Goal: Information Seeking & Learning: Check status

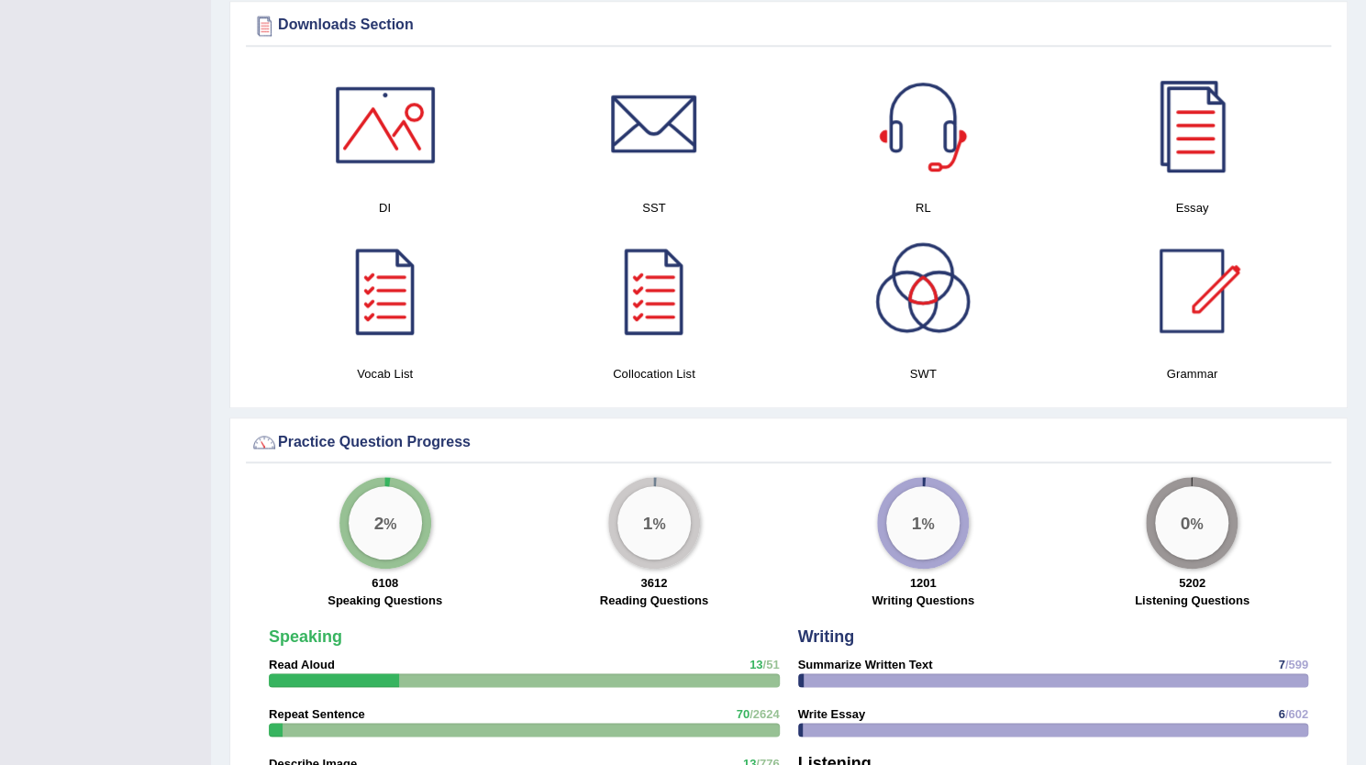
scroll to position [365, 0]
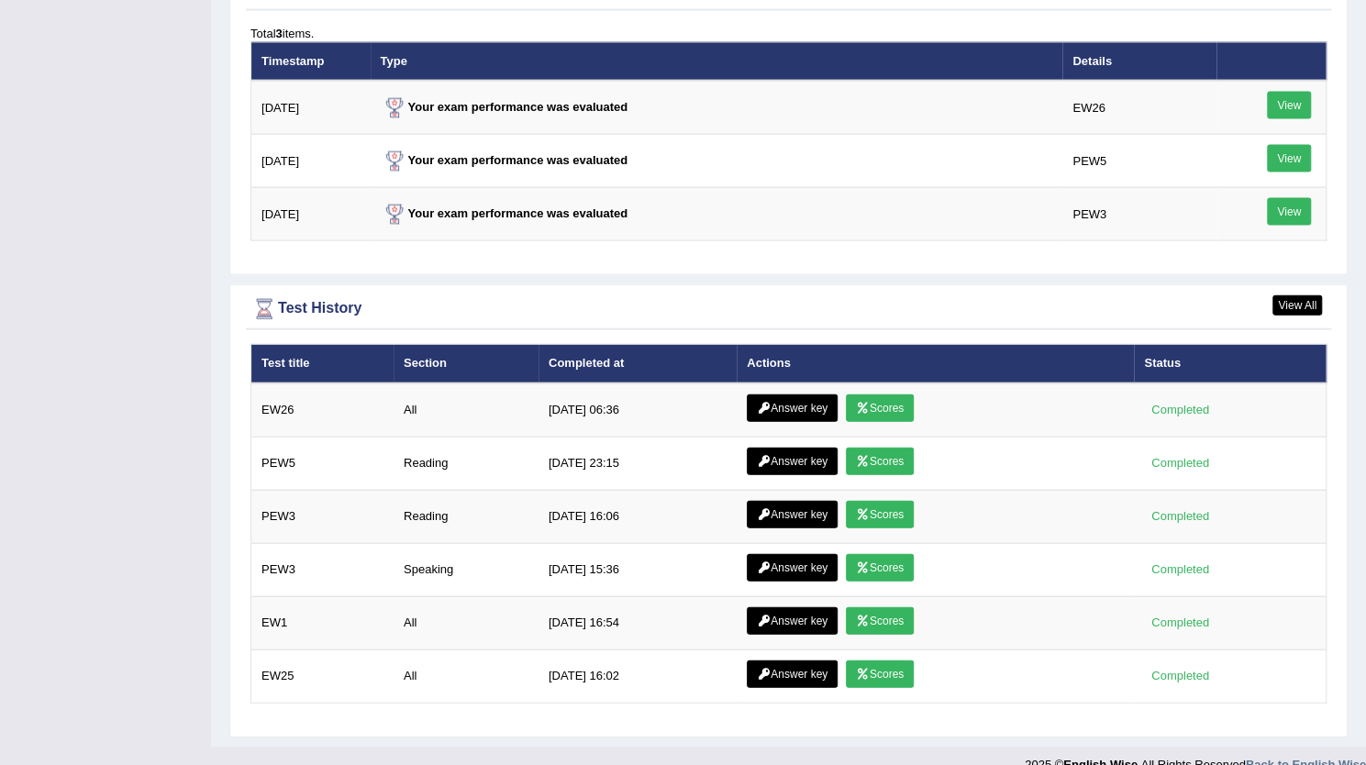
scroll to position [2294, 0]
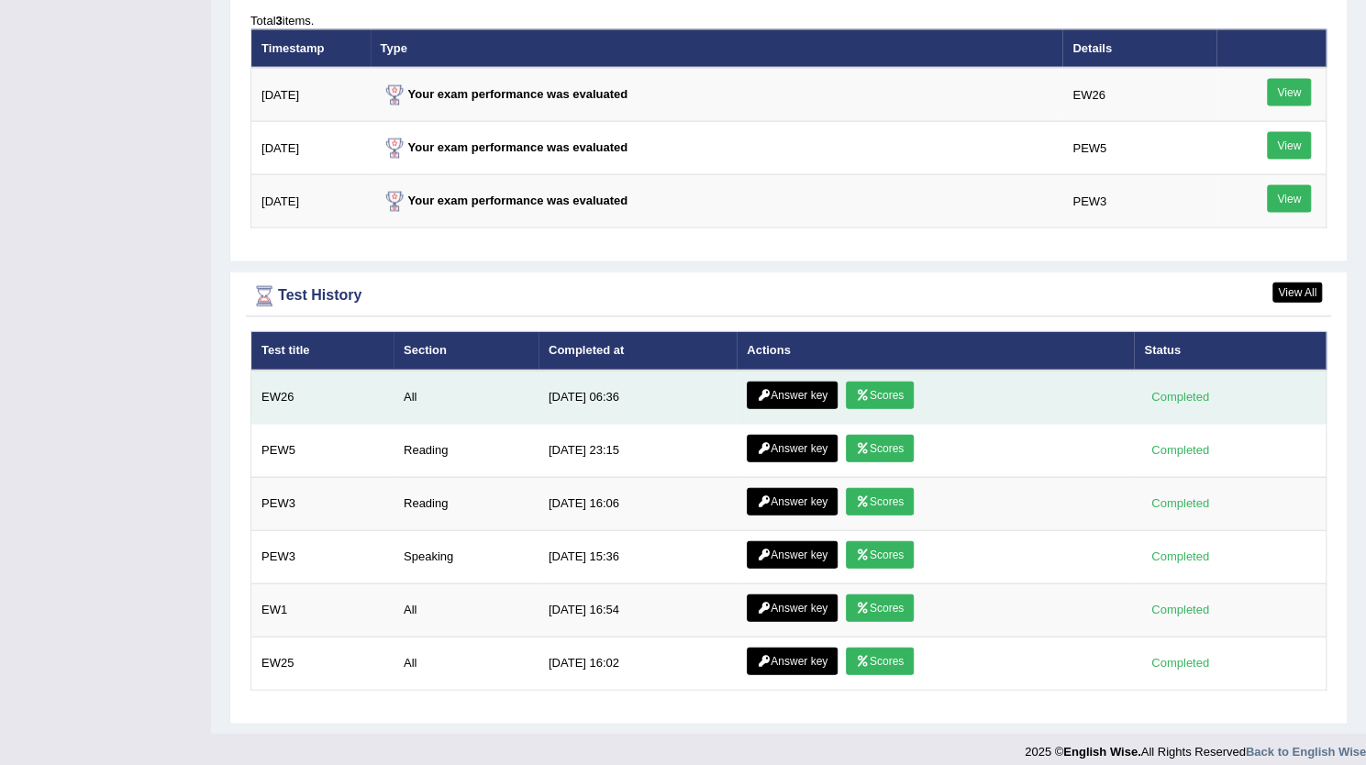
click at [869, 384] on link "Scores" at bounding box center [880, 396] width 68 height 28
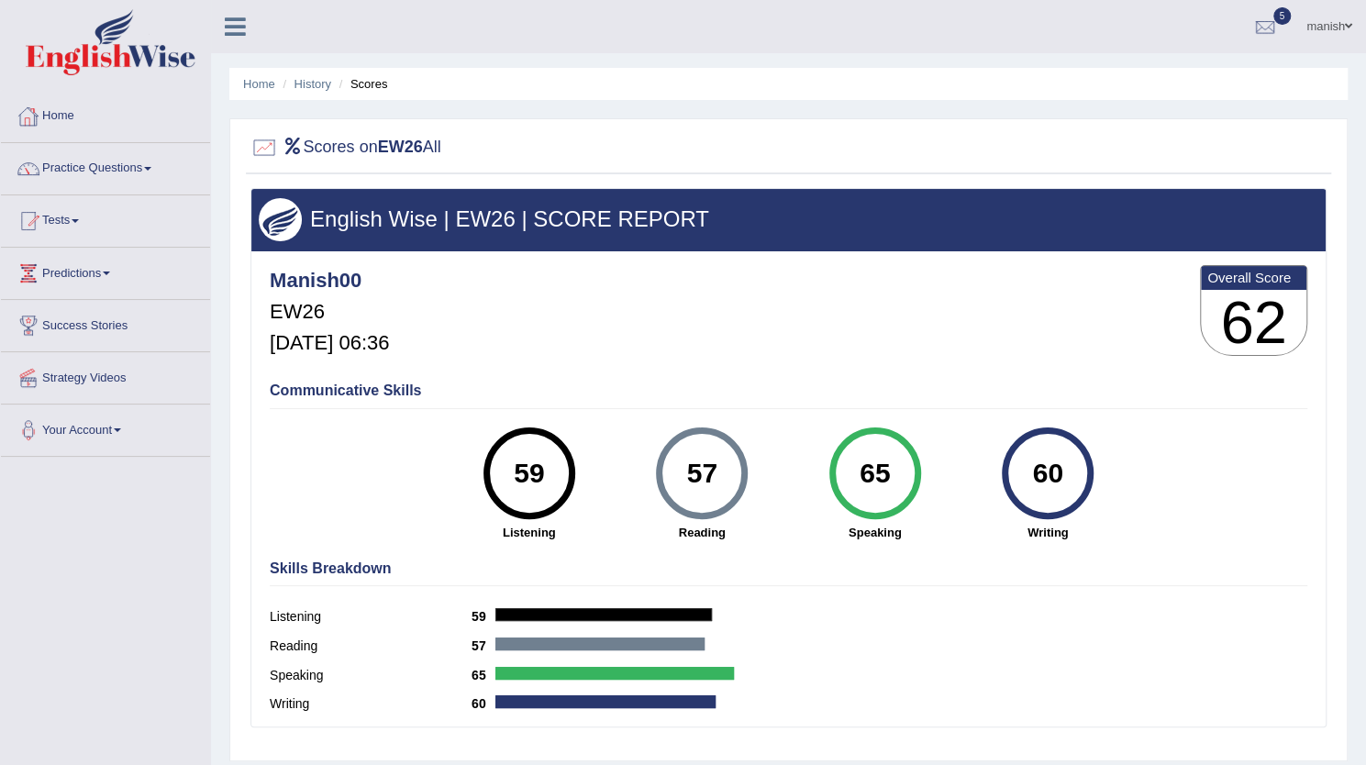
click at [87, 165] on link "Practice Questions" at bounding box center [105, 166] width 209 height 46
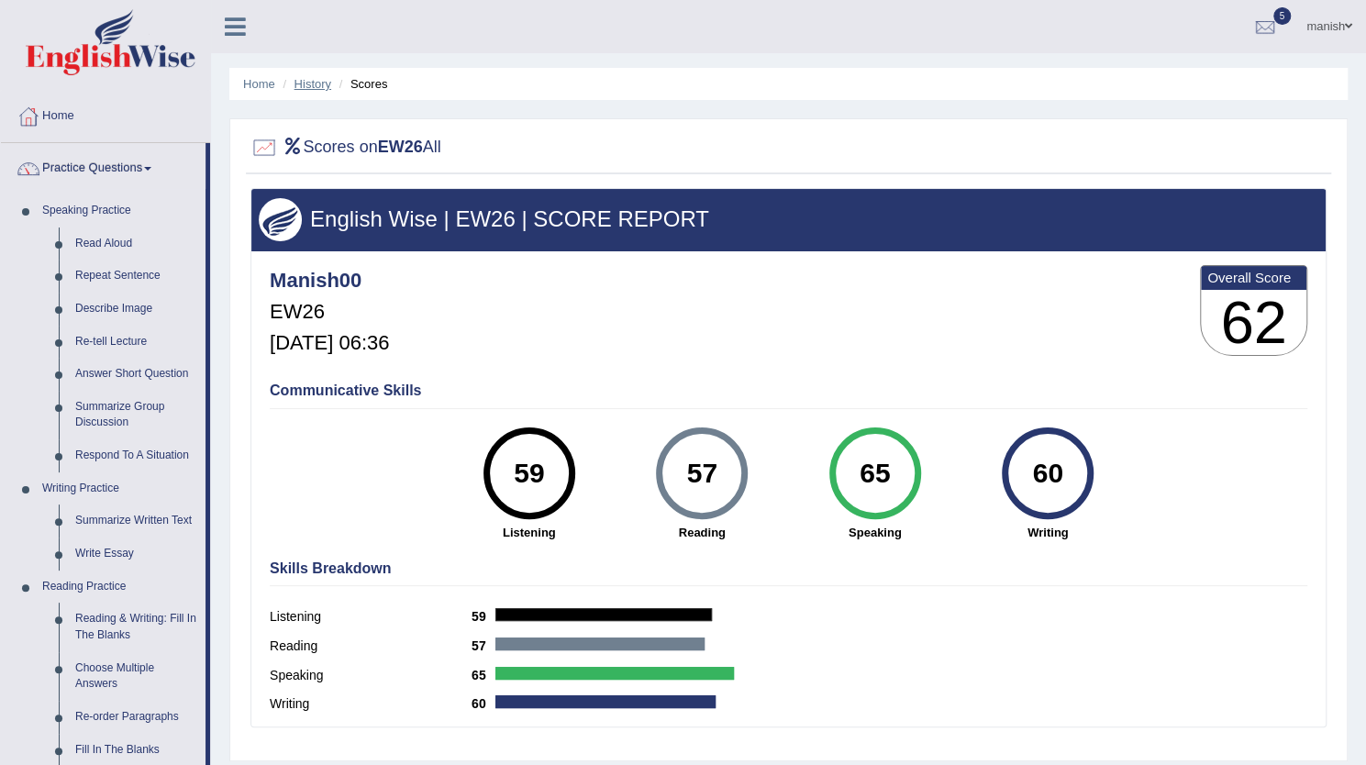
click at [308, 88] on link "History" at bounding box center [313, 84] width 37 height 14
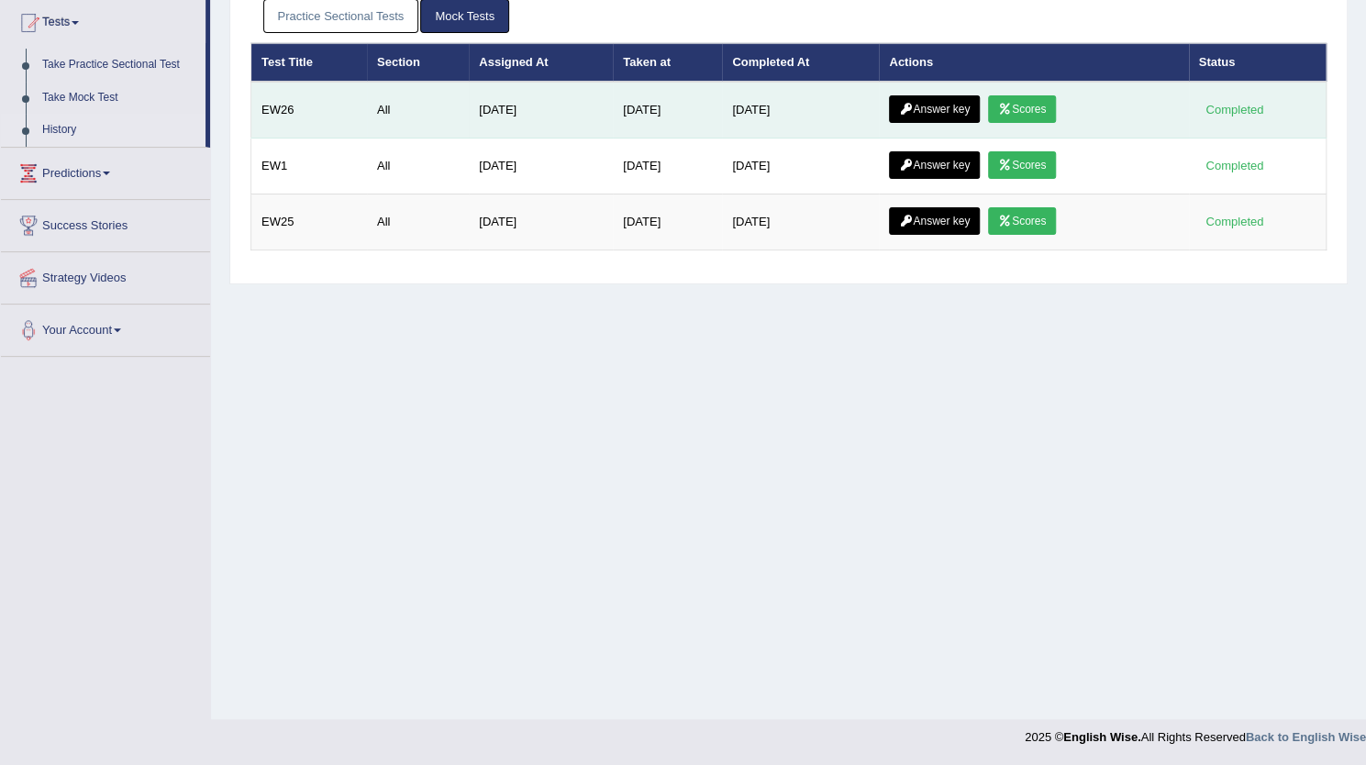
click at [959, 111] on link "Answer key" at bounding box center [934, 109] width 91 height 28
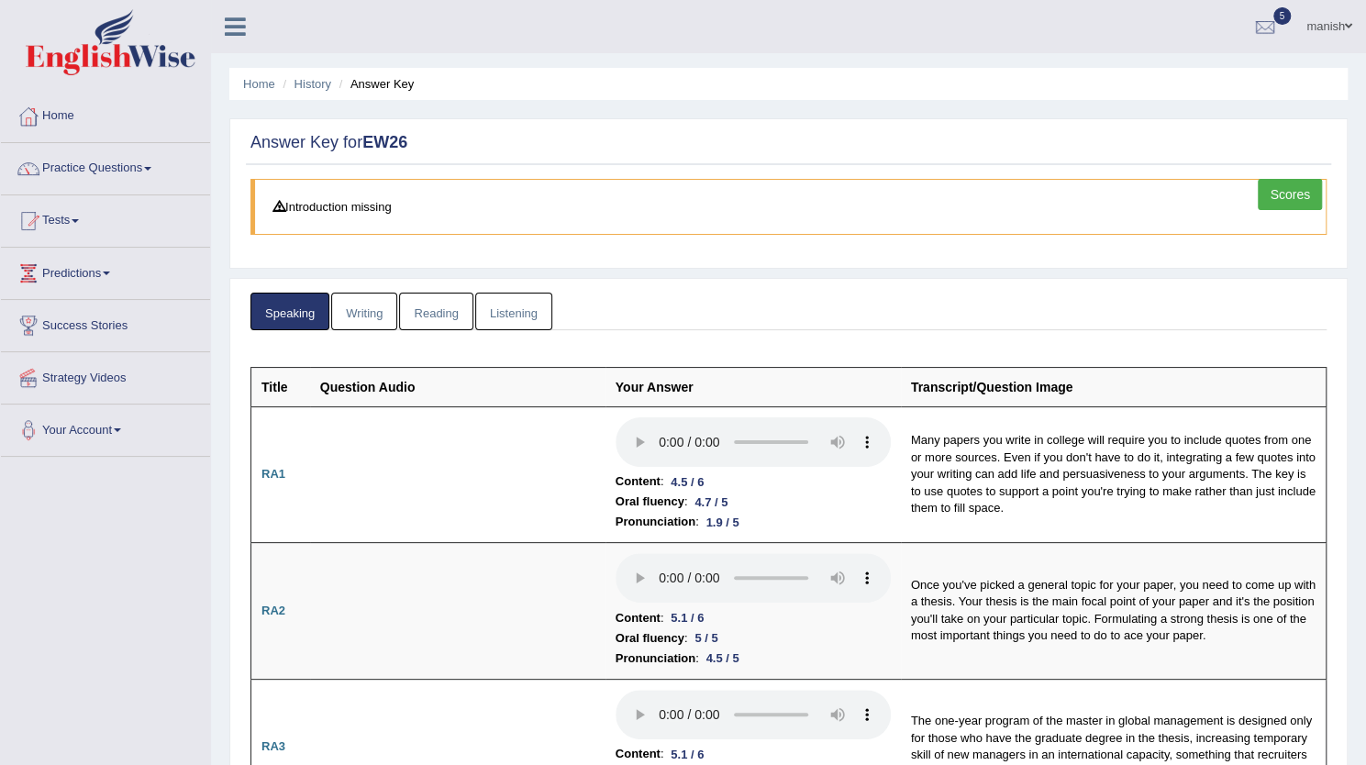
click at [356, 306] on link "Writing" at bounding box center [364, 312] width 66 height 38
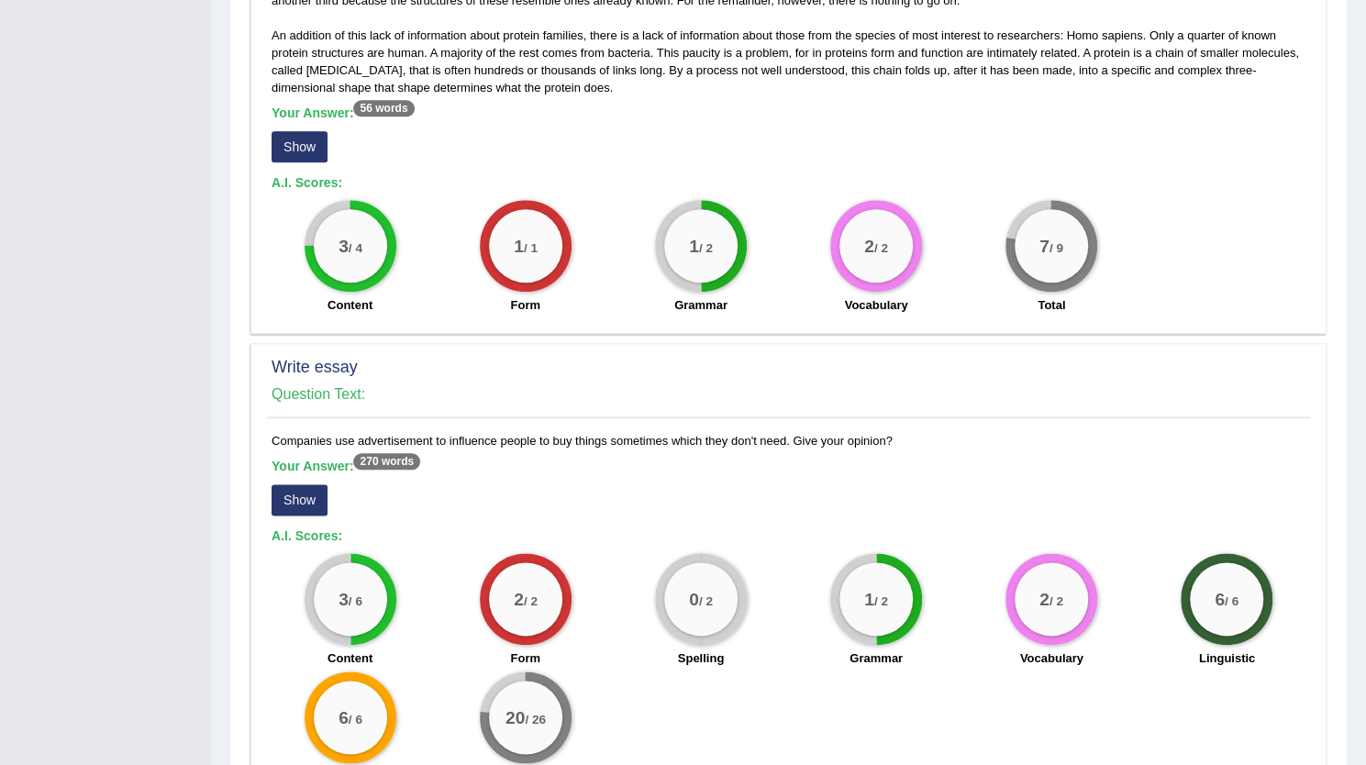
scroll to position [1182, 0]
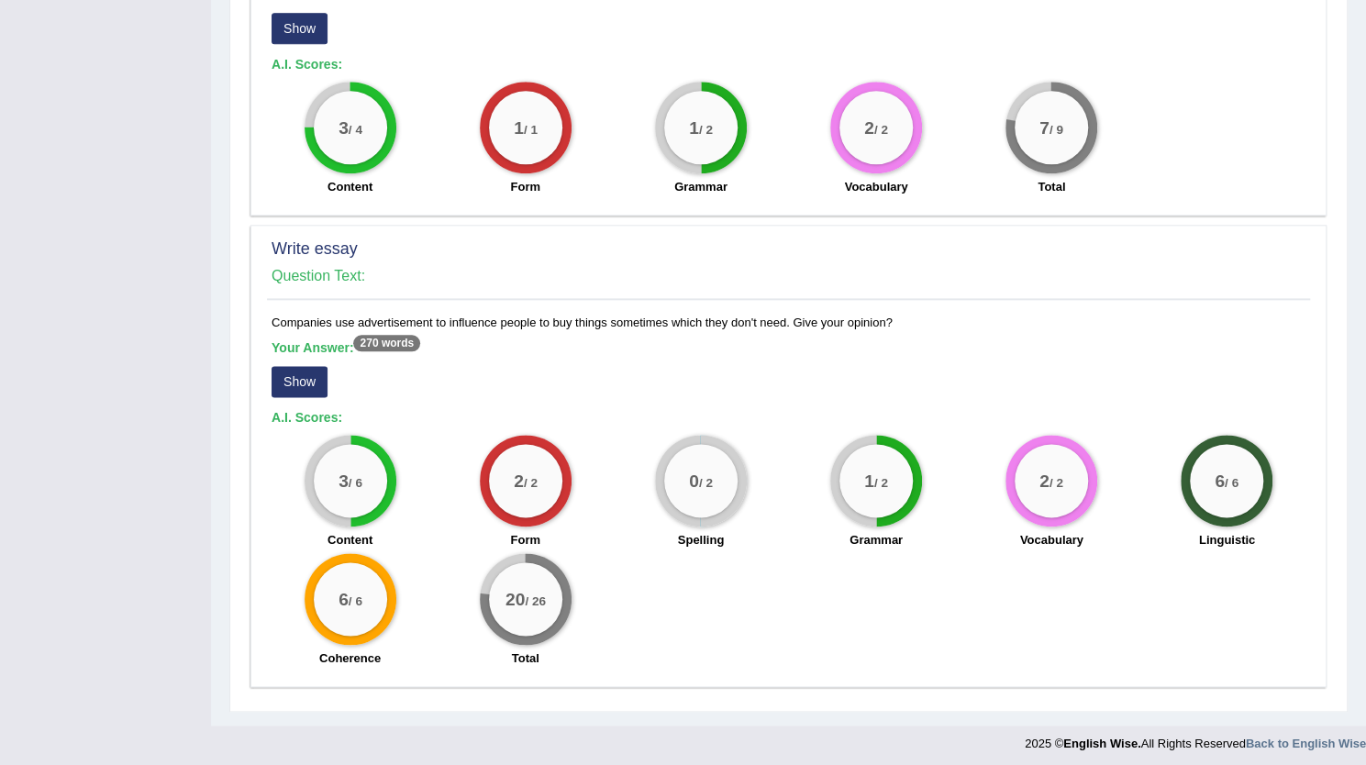
click at [294, 381] on button "Show" at bounding box center [300, 381] width 56 height 31
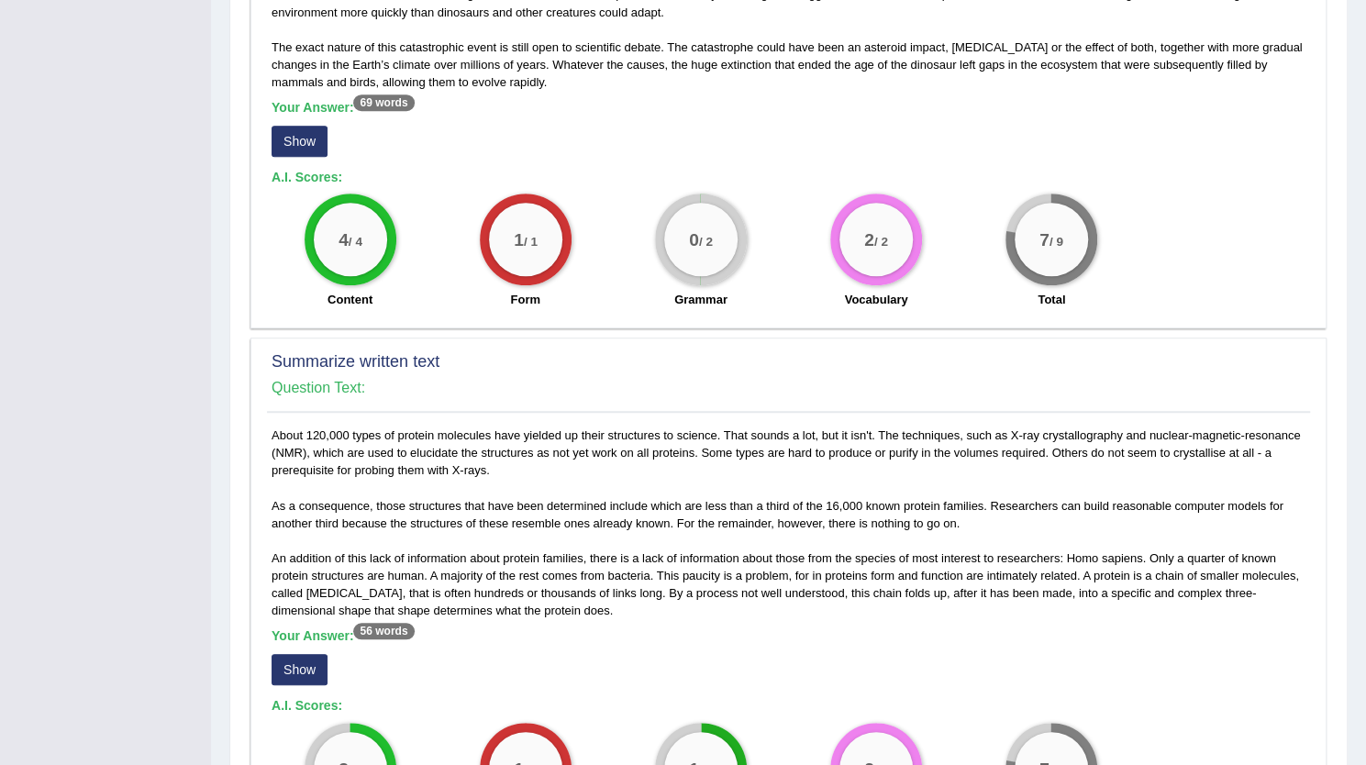
scroll to position [0, 0]
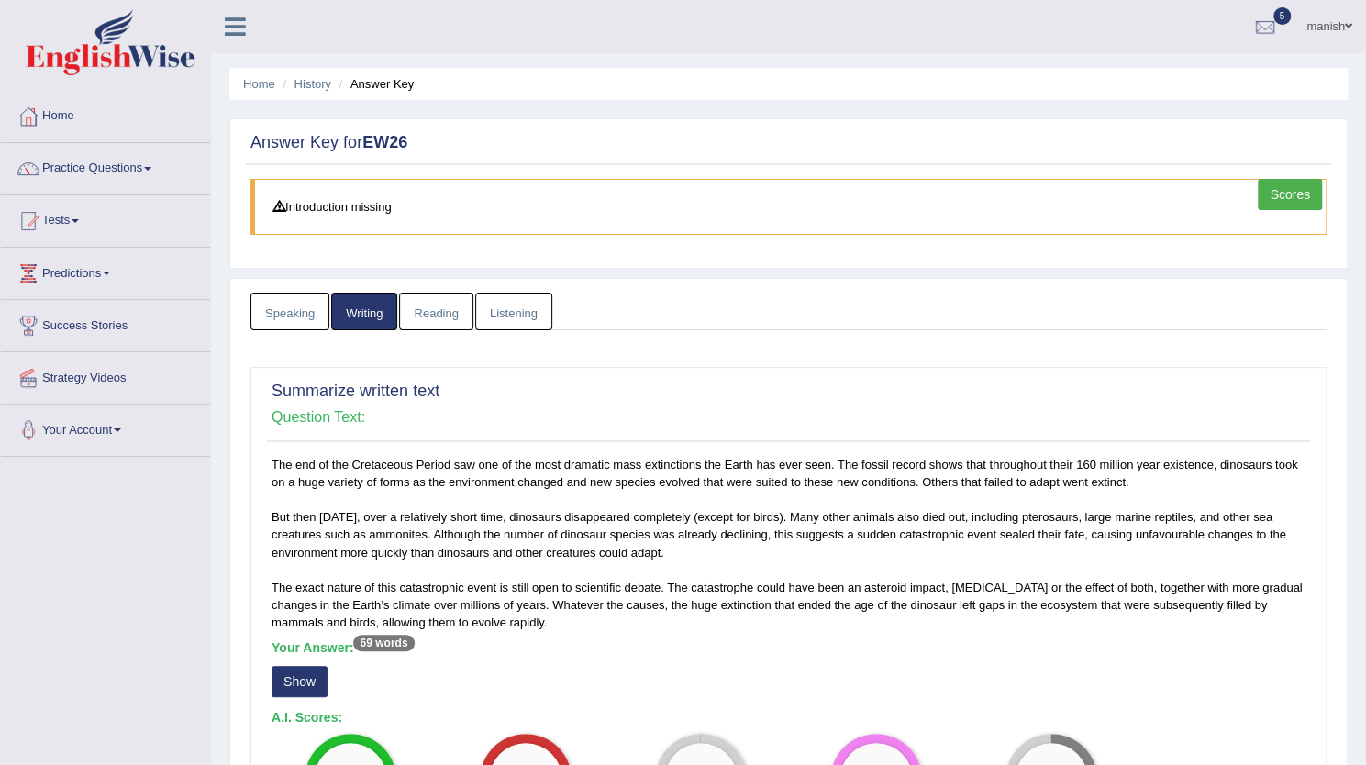
click at [427, 307] on link "Reading" at bounding box center [435, 312] width 73 height 38
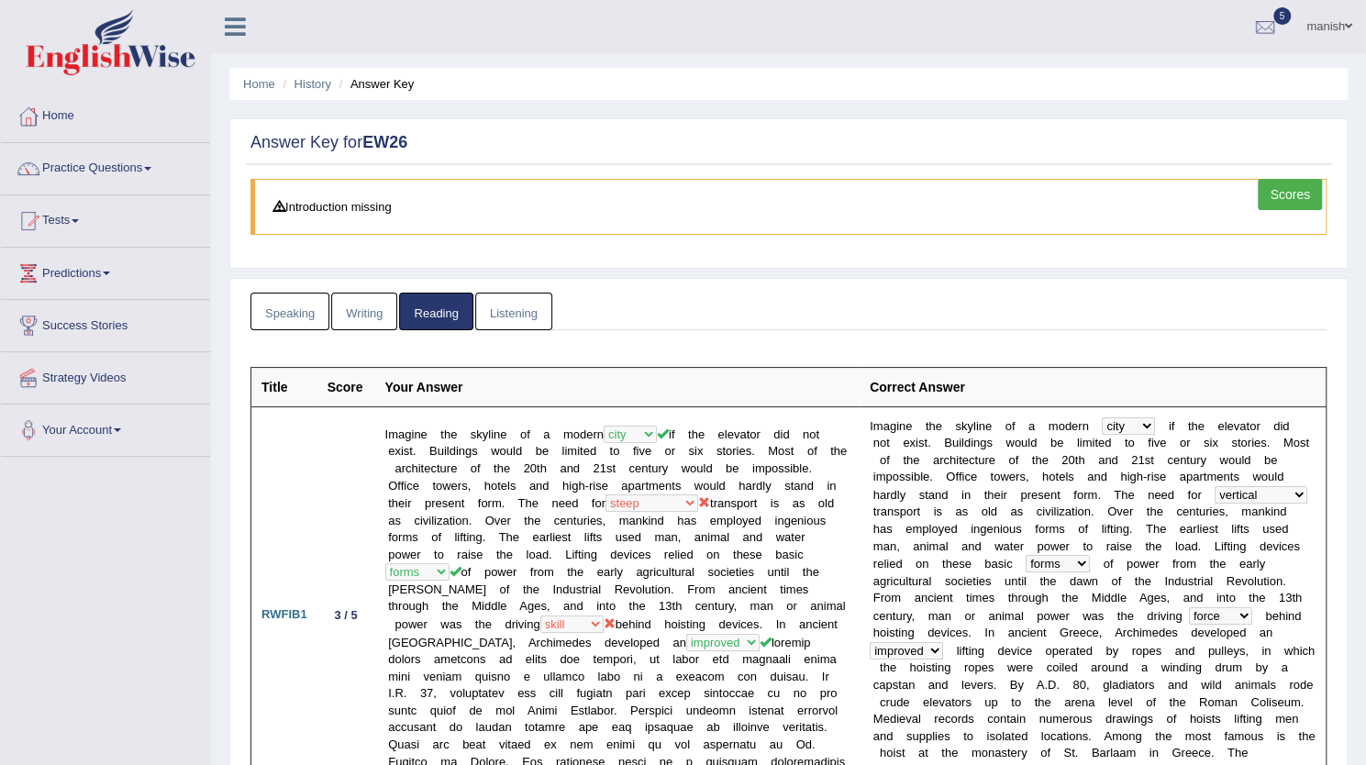
click at [525, 306] on link "Listening" at bounding box center [513, 312] width 77 height 38
